Goal: Information Seeking & Learning: Learn about a topic

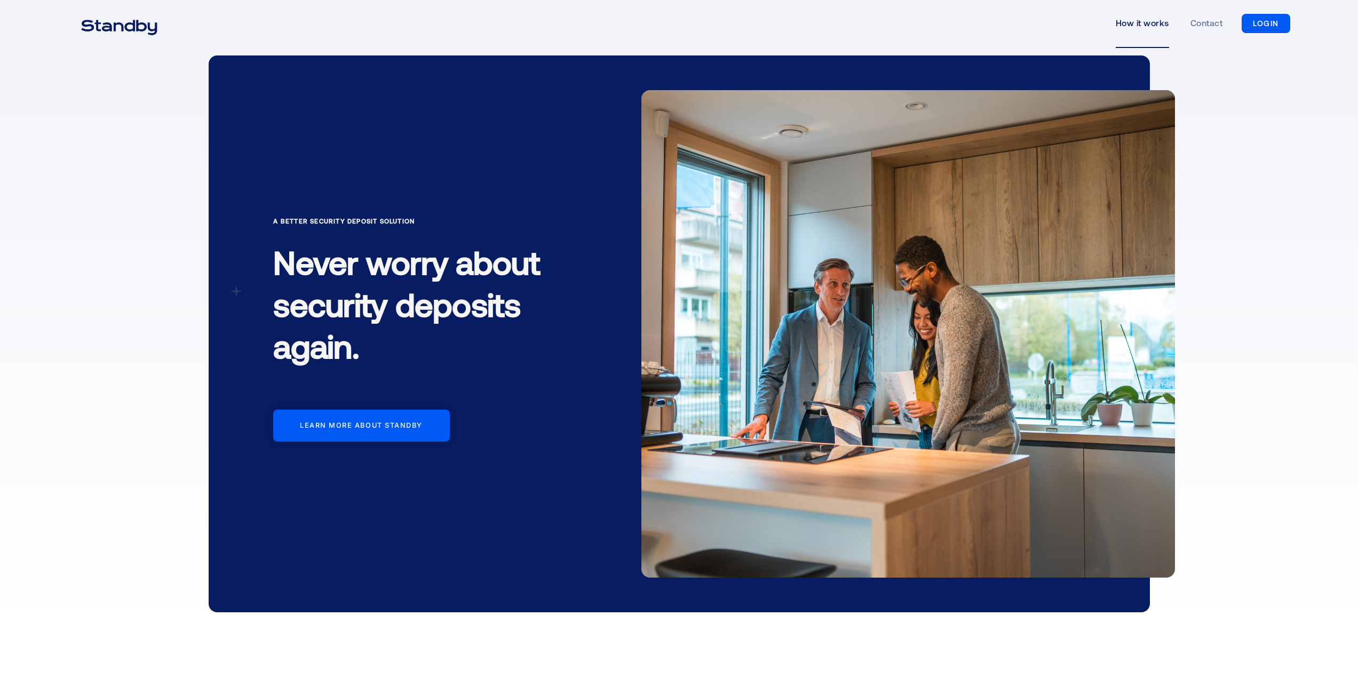
click at [1137, 23] on link "How it works" at bounding box center [1141, 23] width 53 height 49
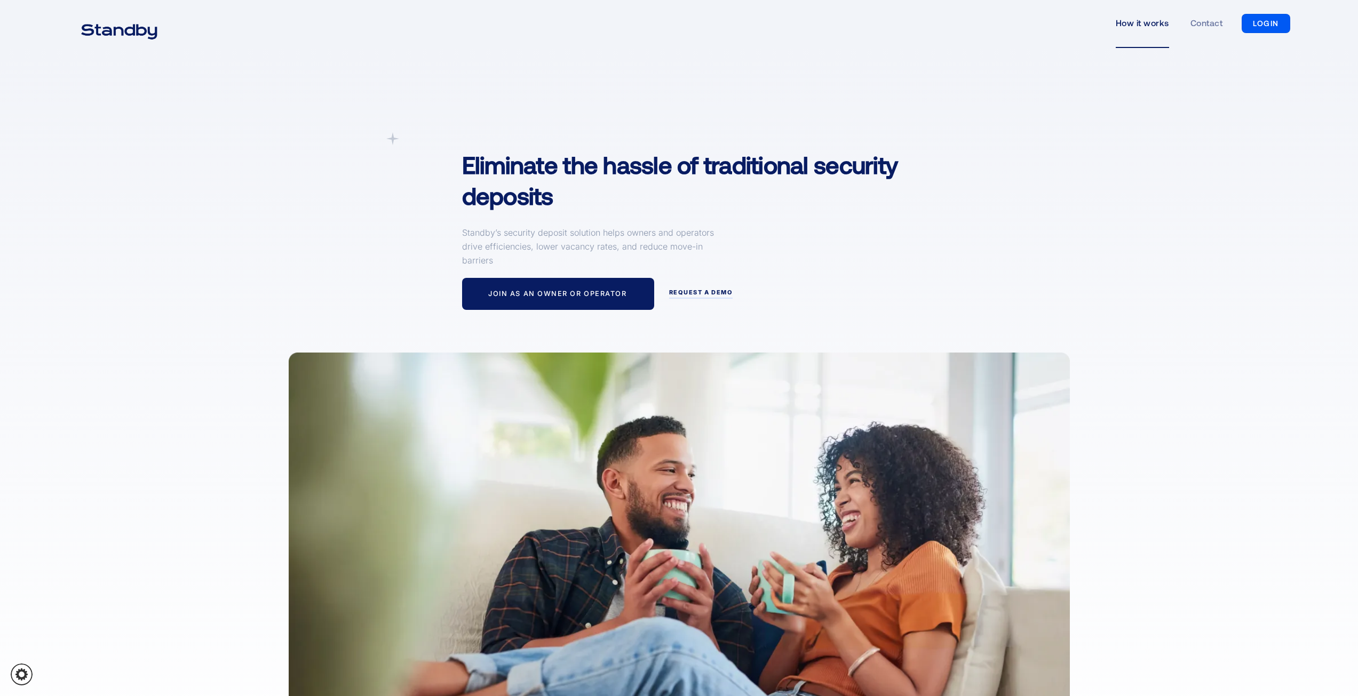
click at [142, 27] on img "home" at bounding box center [119, 30] width 103 height 27
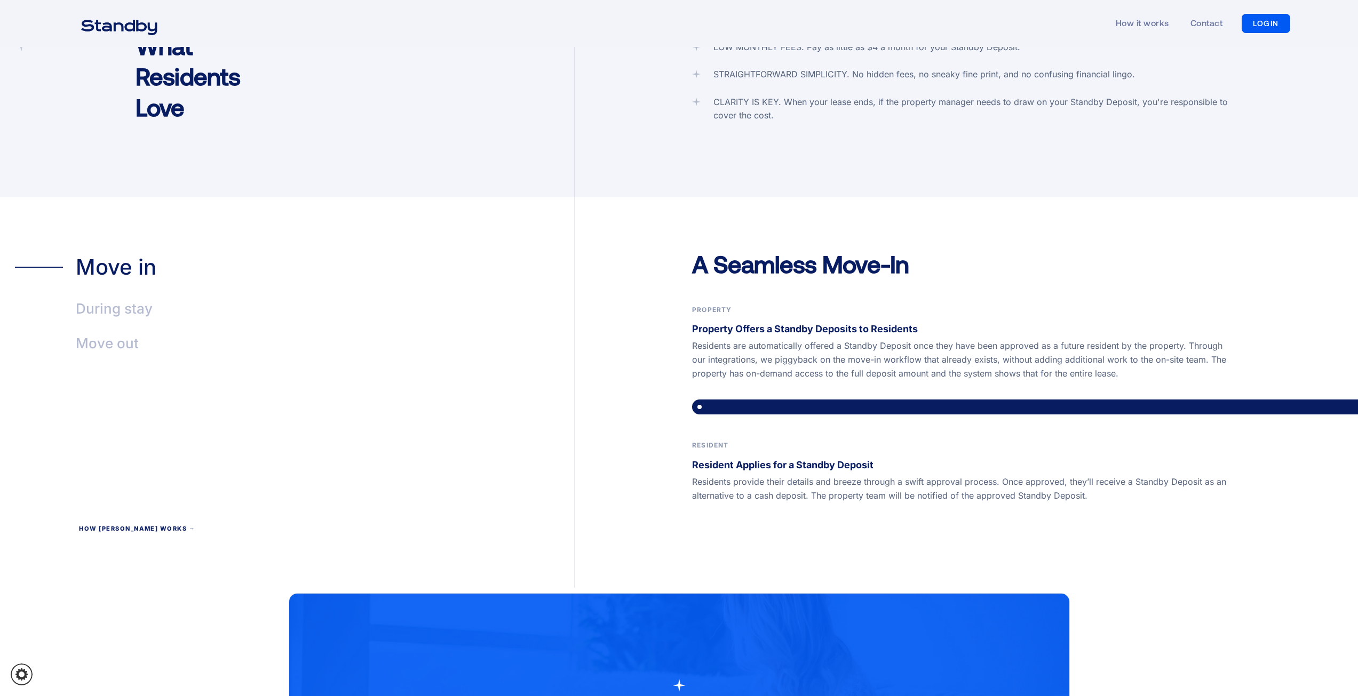
scroll to position [2294, 0]
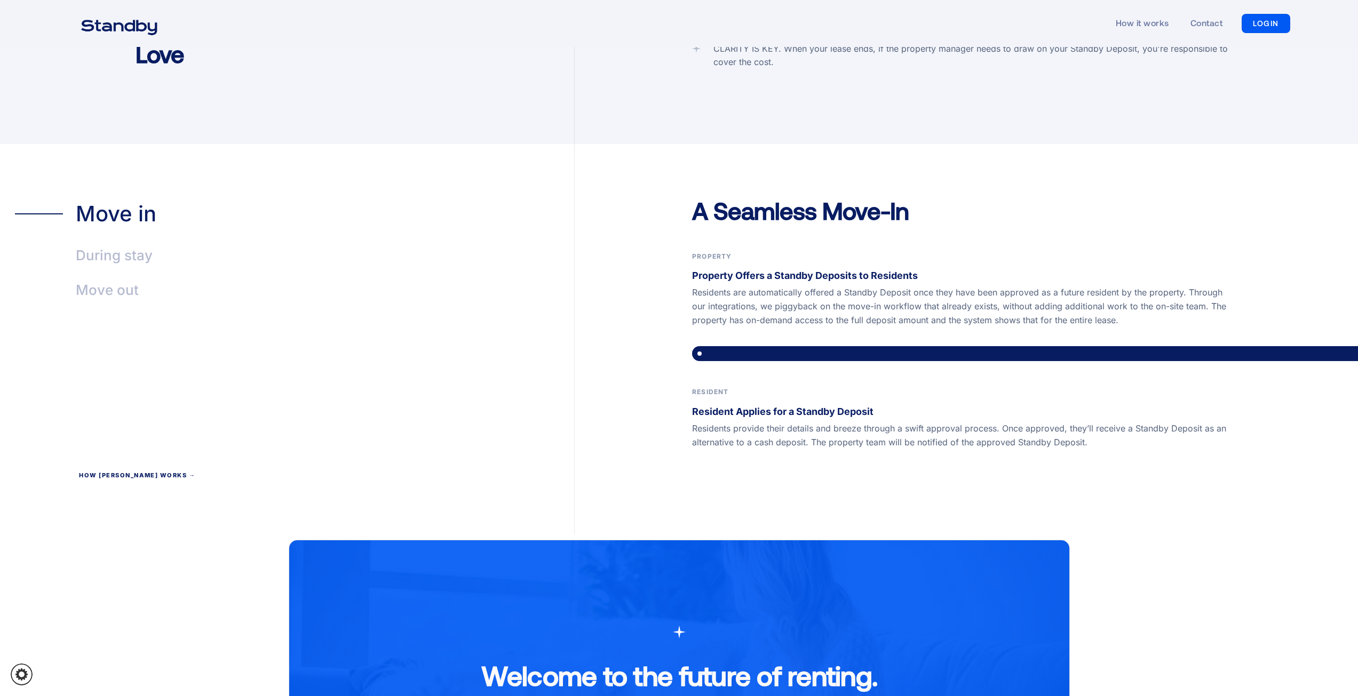
click at [122, 243] on div "During stay" at bounding box center [114, 255] width 77 height 25
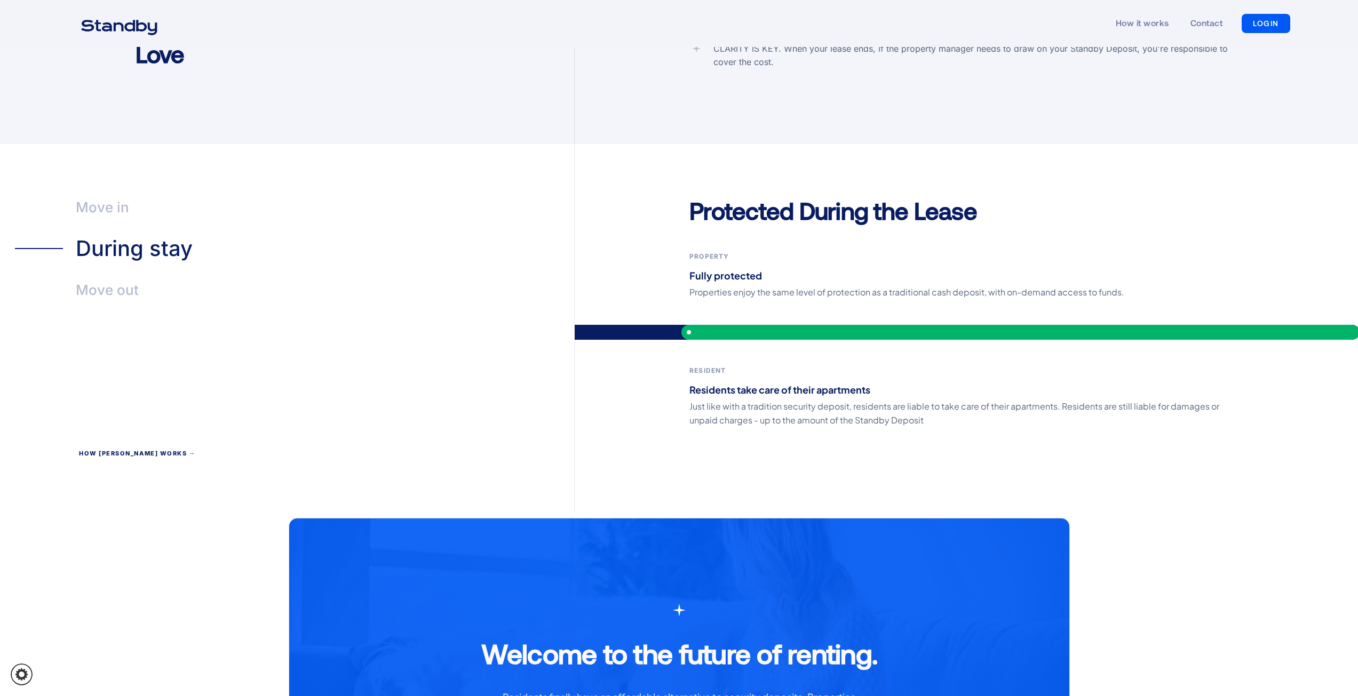
click at [121, 278] on div "Move out" at bounding box center [107, 290] width 63 height 25
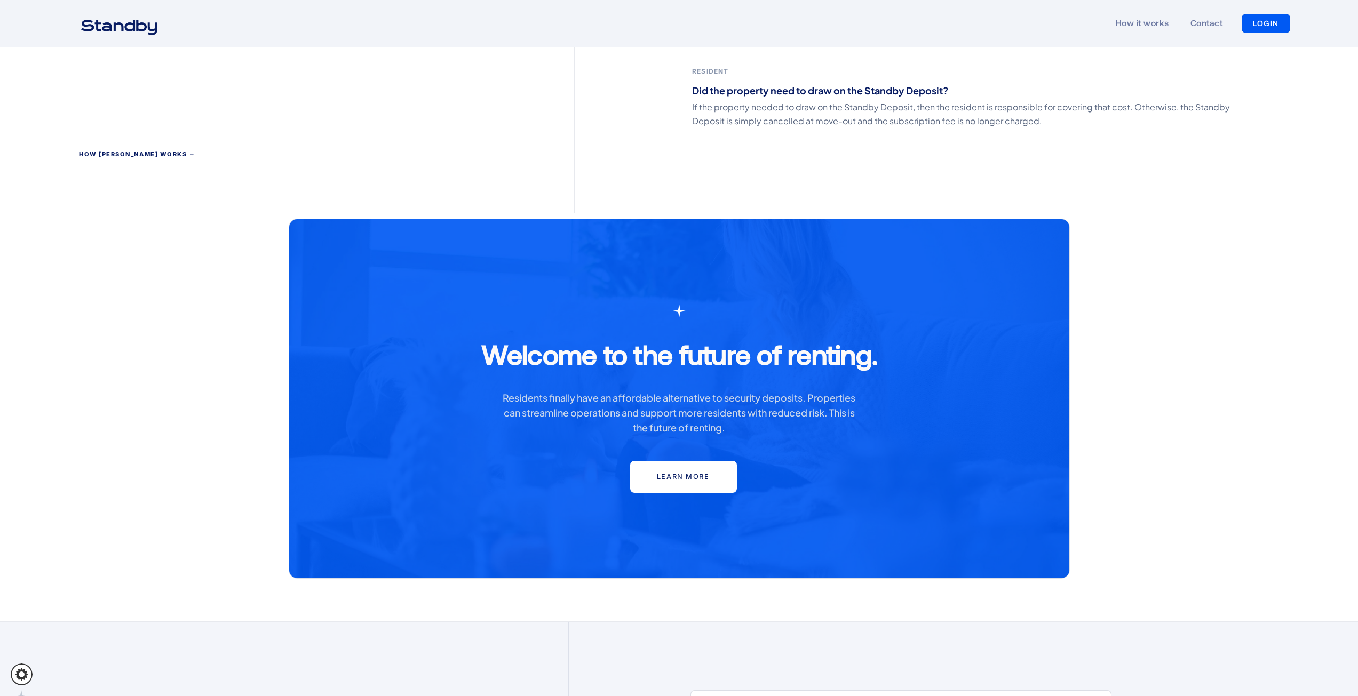
scroll to position [2596, 0]
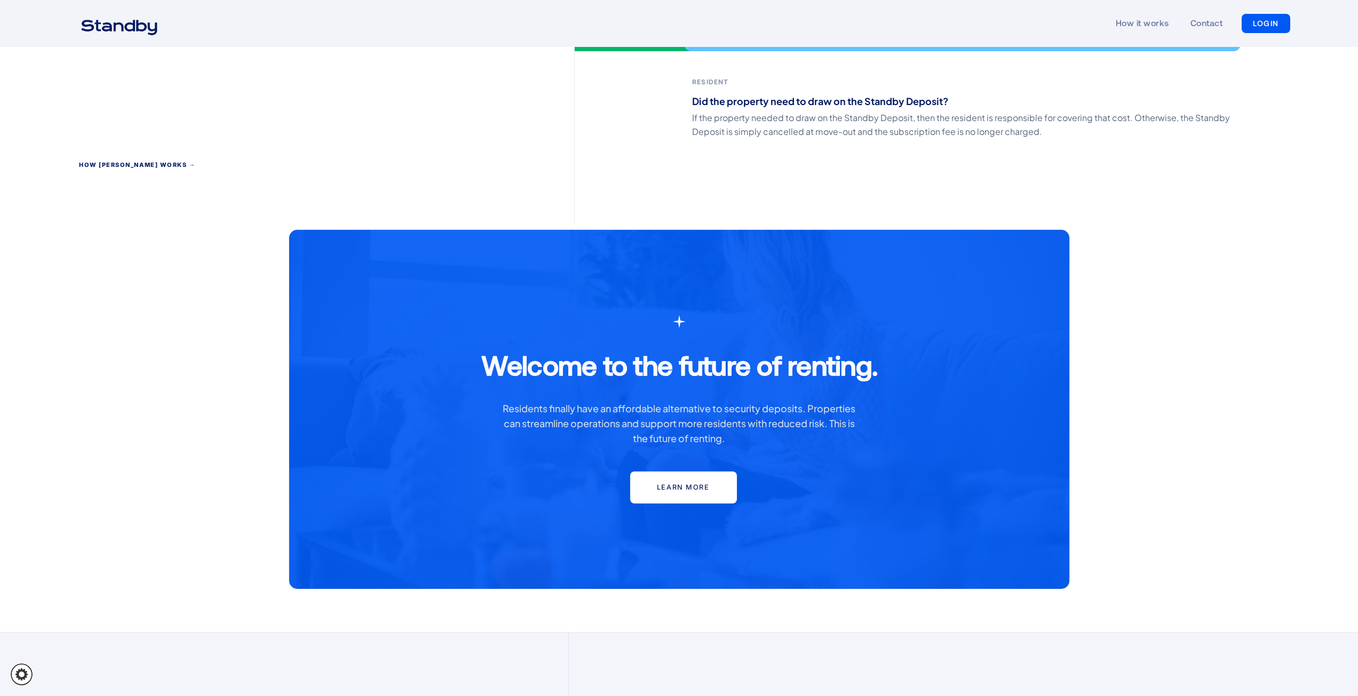
click at [123, 162] on div "How [PERSON_NAME] works →" at bounding box center [137, 167] width 117 height 10
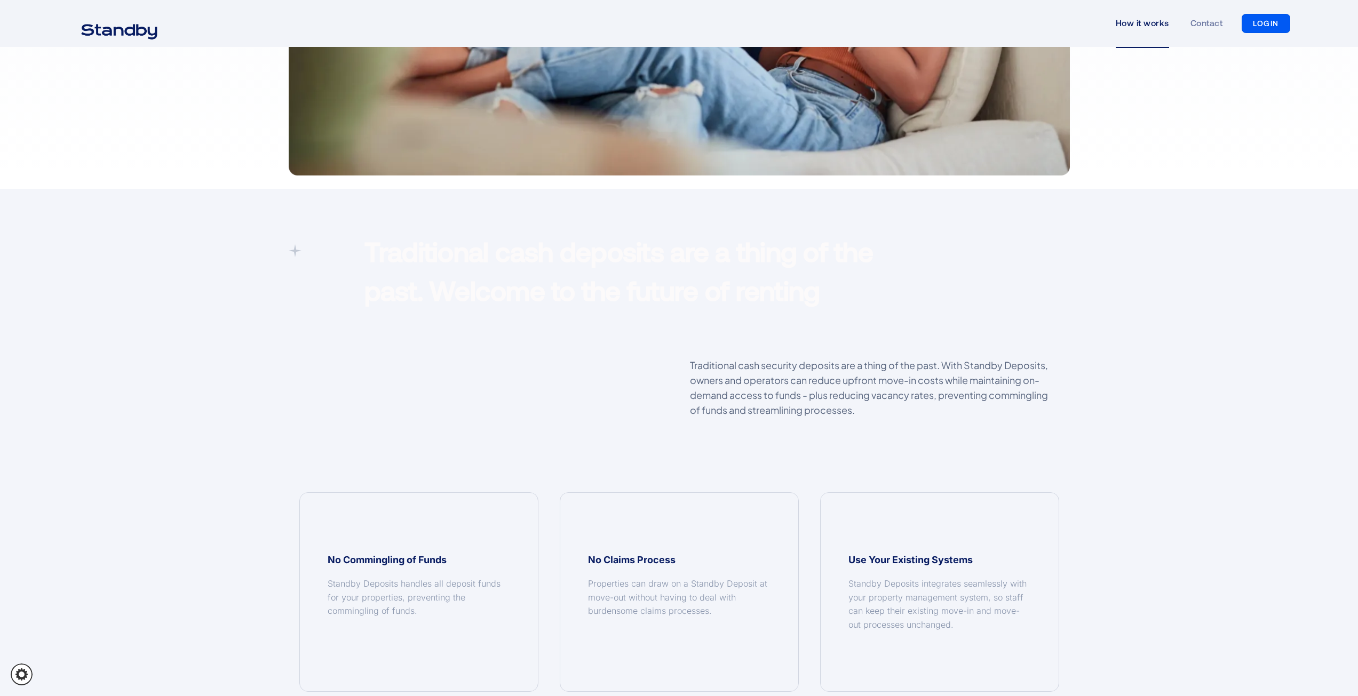
scroll to position [640, 0]
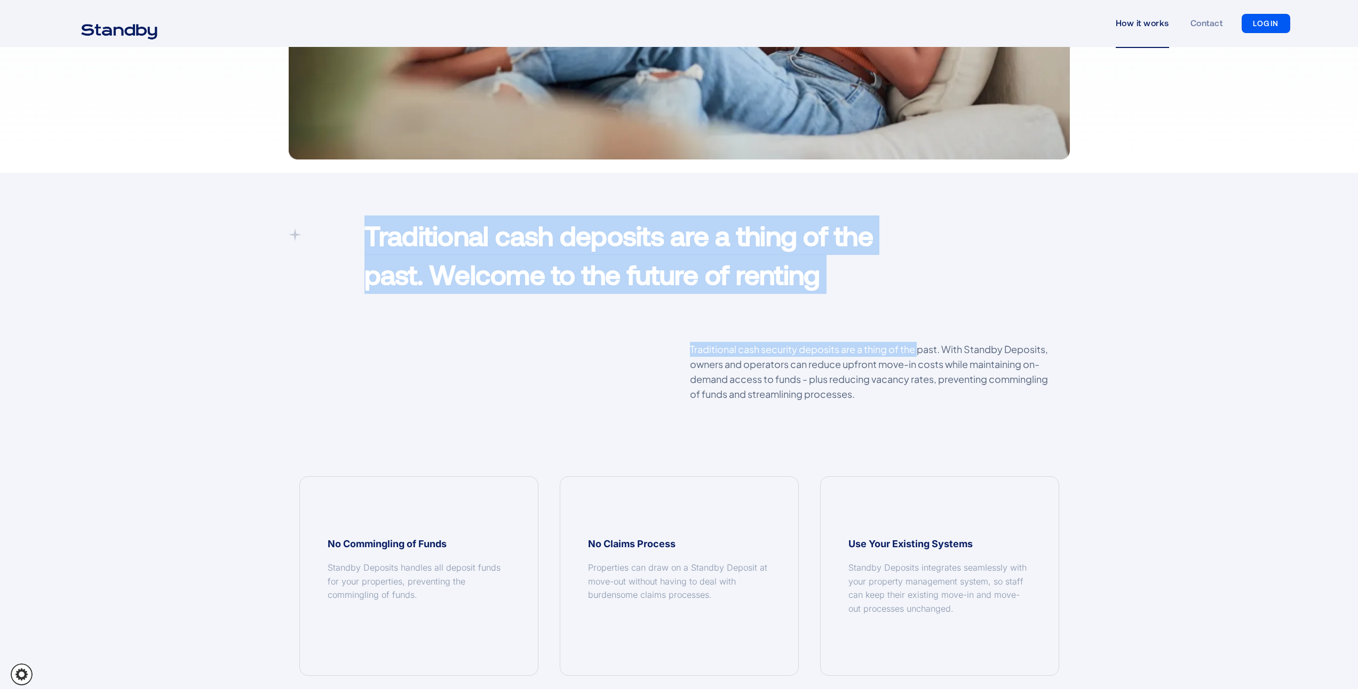
drag, startPoint x: 920, startPoint y: 331, endPoint x: 346, endPoint y: 198, distance: 588.7
click at [346, 198] on div "Traditional cash deposits are a thing of the past. Welcome to the future of ren…" at bounding box center [679, 431] width 1358 height 516
click at [1153, 282] on div "Traditional cash deposits are a thing of the past. Welcome to the future of ren…" at bounding box center [679, 431] width 1358 height 516
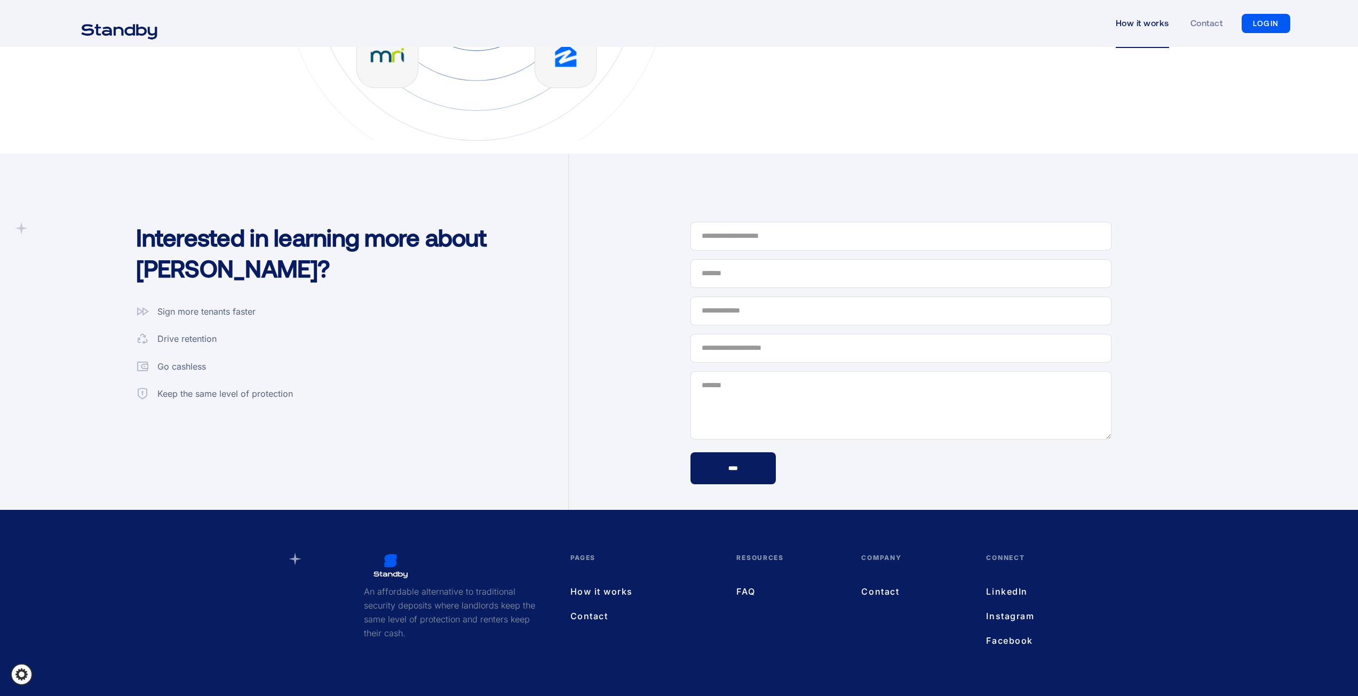
scroll to position [2743, 0]
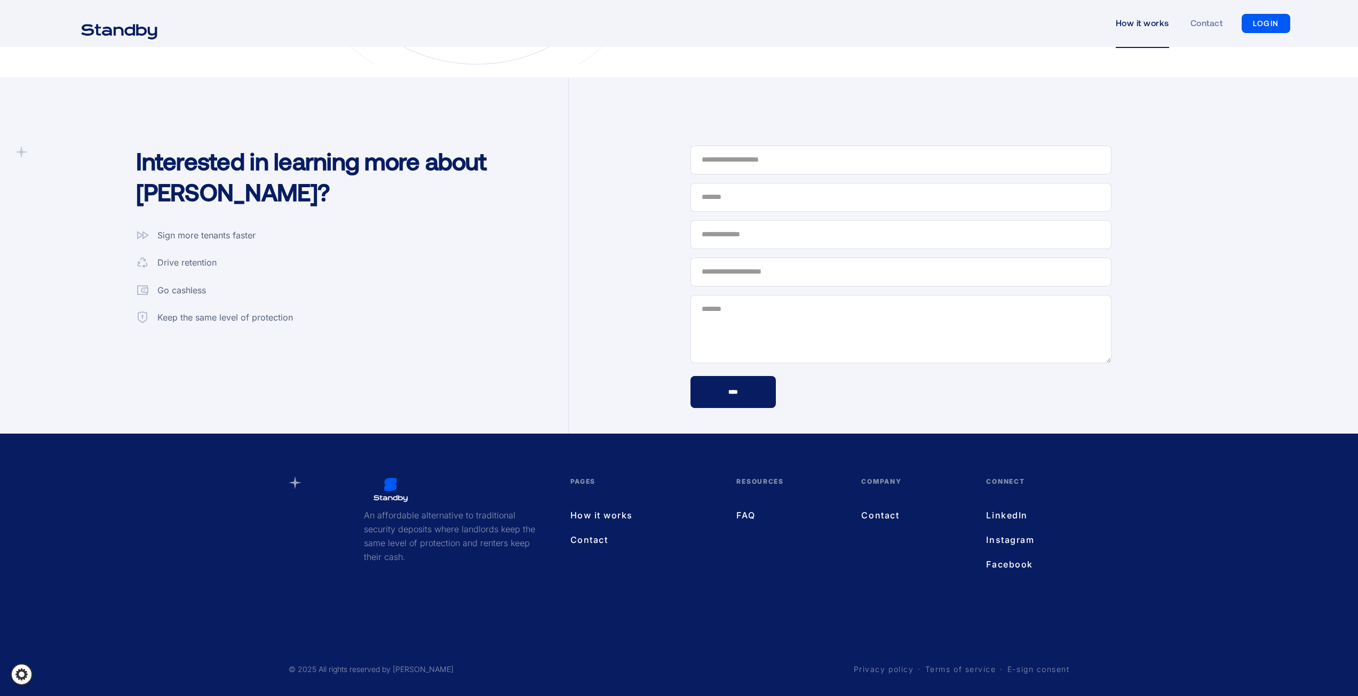
click at [296, 489] on icon at bounding box center [295, 482] width 13 height 13
